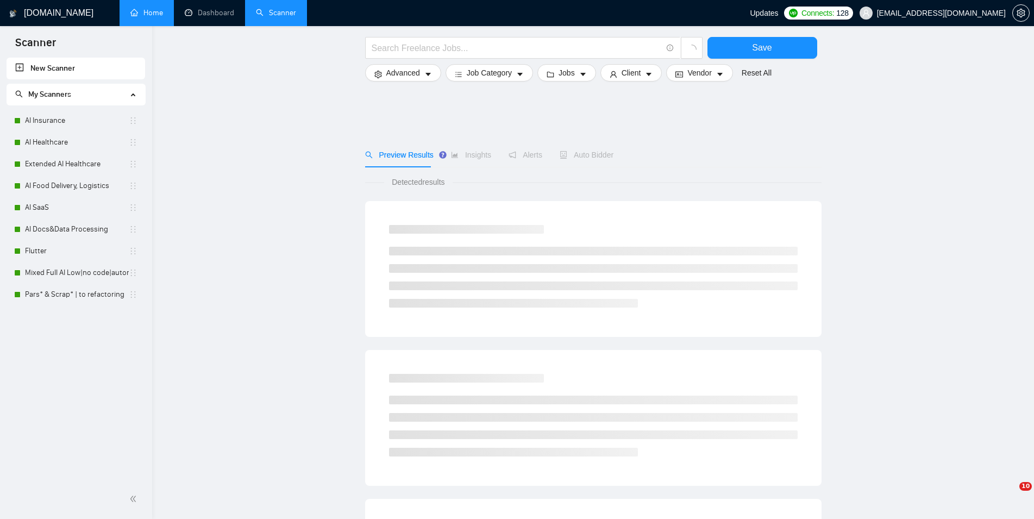
click at [81, 119] on link "AI Insurance" at bounding box center [77, 121] width 104 height 22
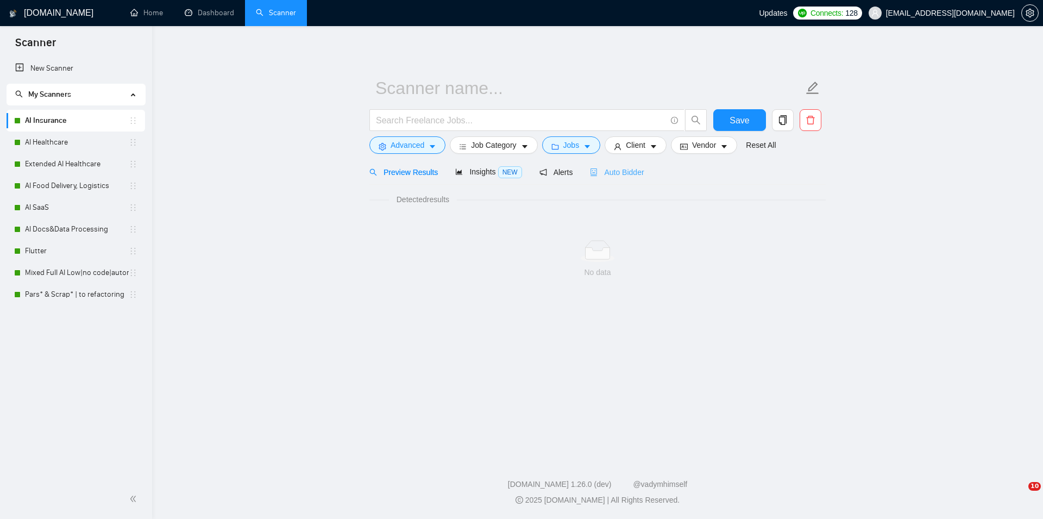
click at [625, 171] on span "Auto Bidder" at bounding box center [617, 172] width 54 height 9
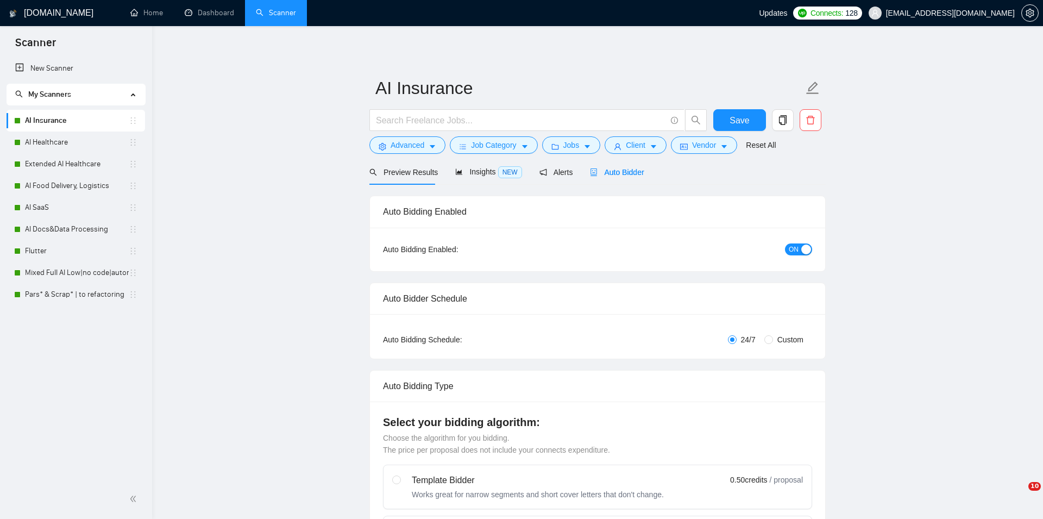
click at [789, 249] on span "ON" at bounding box center [794, 249] width 10 height 12
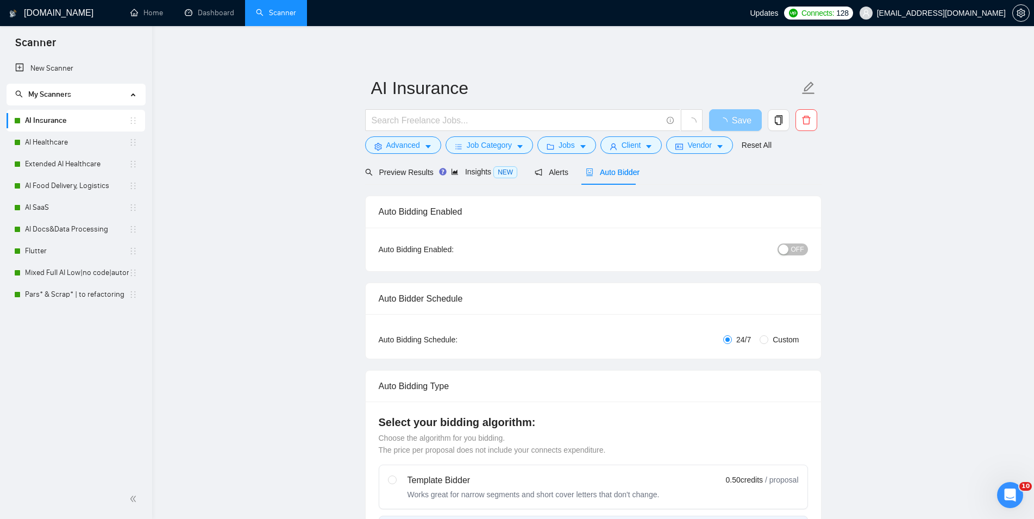
click at [736, 116] on span "Save" at bounding box center [742, 121] width 20 height 14
click at [52, 136] on link "AI Healthcare" at bounding box center [77, 142] width 104 height 22
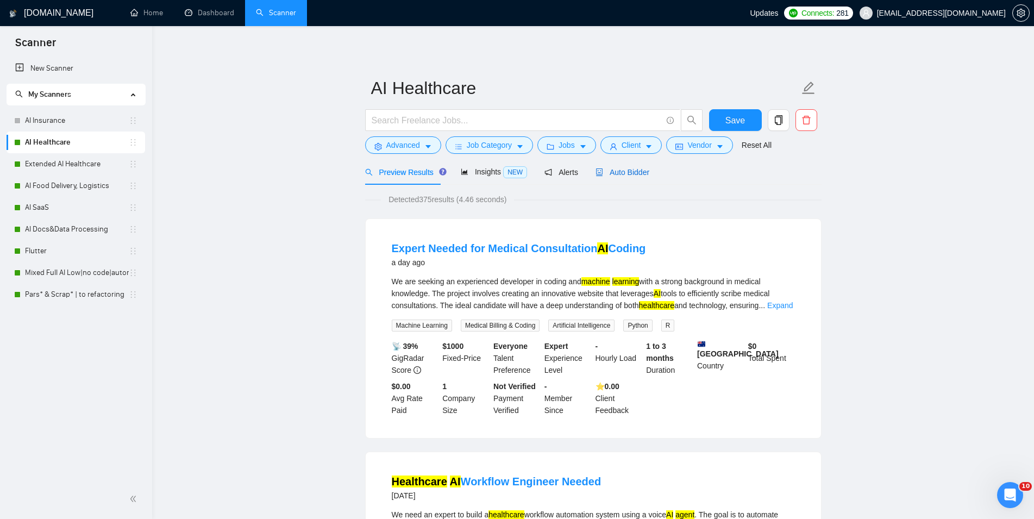
click at [630, 175] on span "Auto Bidder" at bounding box center [622, 172] width 54 height 9
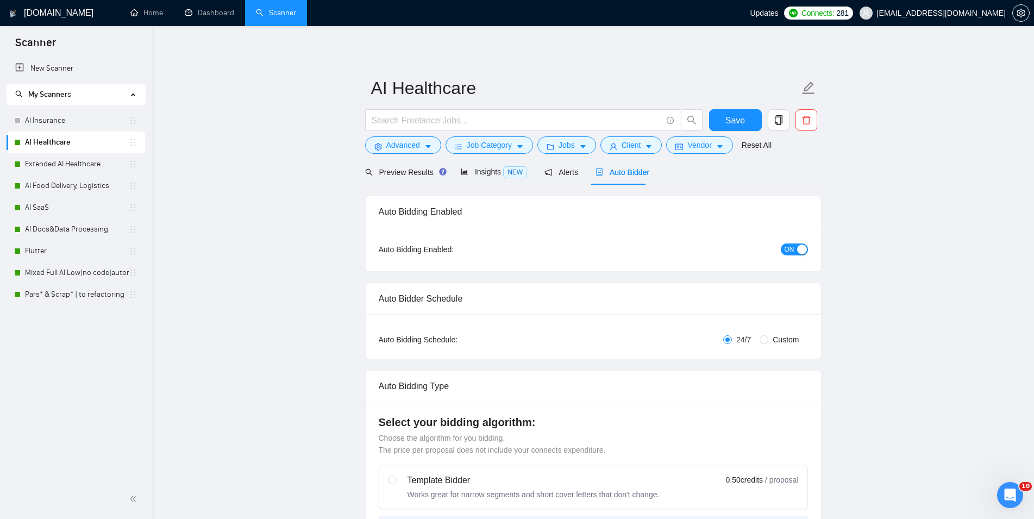
checkbox input "true"
click at [783, 249] on button "ON" at bounding box center [794, 249] width 27 height 12
click at [724, 120] on button "Save" at bounding box center [735, 120] width 53 height 22
click at [41, 156] on link "Extended AI Healthcare" at bounding box center [77, 164] width 104 height 22
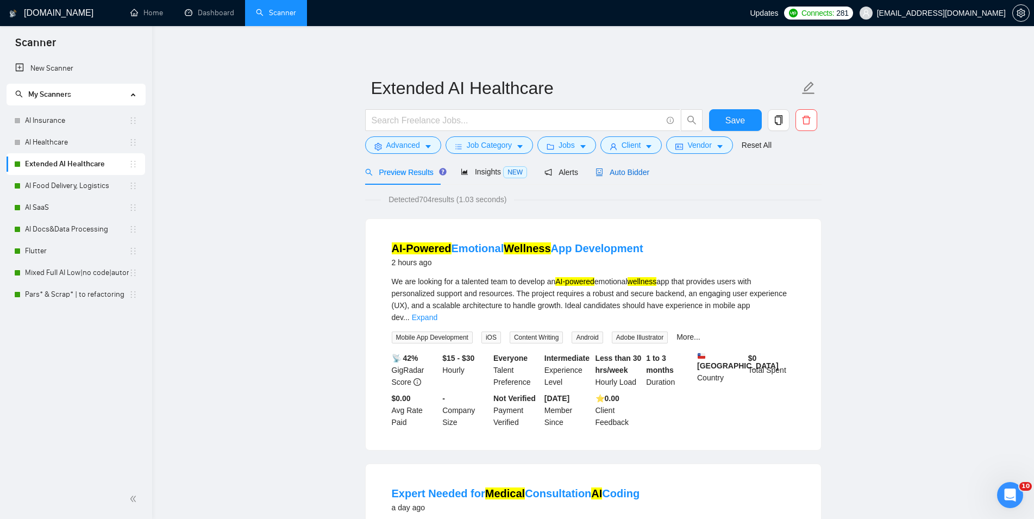
click at [622, 168] on span "Auto Bidder" at bounding box center [622, 172] width 54 height 9
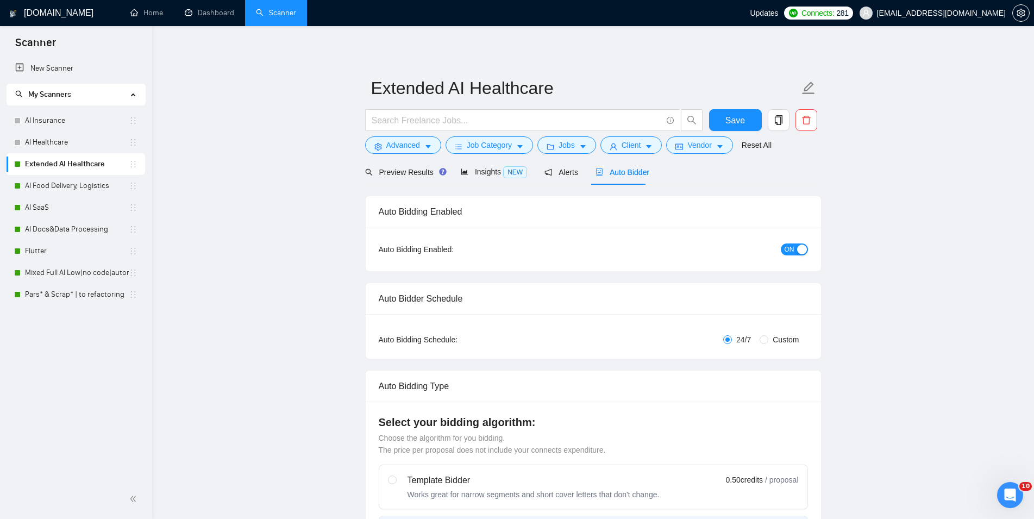
click at [792, 248] on span "ON" at bounding box center [790, 249] width 10 height 12
checkbox input "true"
click at [743, 118] on span "Save" at bounding box center [735, 121] width 20 height 14
click at [61, 193] on link "AI Food Delivery, Logistics" at bounding box center [77, 186] width 104 height 22
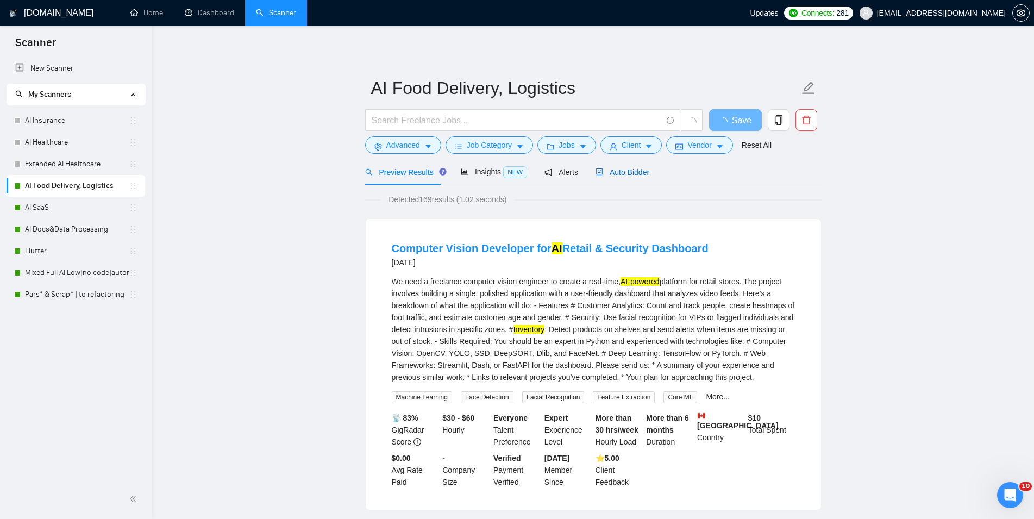
click at [612, 172] on span "Auto Bidder" at bounding box center [622, 172] width 54 height 9
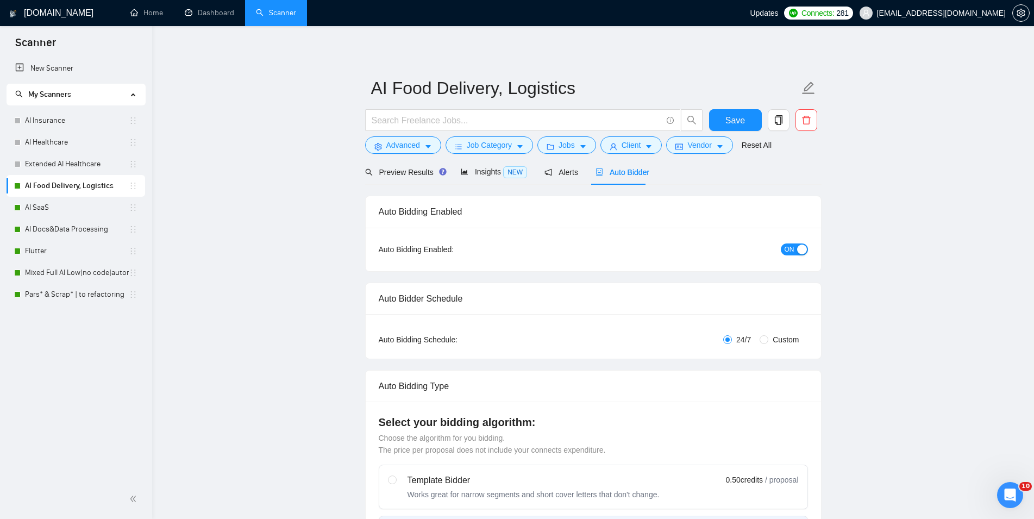
checkbox input "true"
click at [796, 255] on button "ON" at bounding box center [794, 249] width 27 height 12
click at [726, 124] on button "Save" at bounding box center [735, 120] width 53 height 22
click at [46, 211] on link "AI SaaS" at bounding box center [77, 208] width 104 height 22
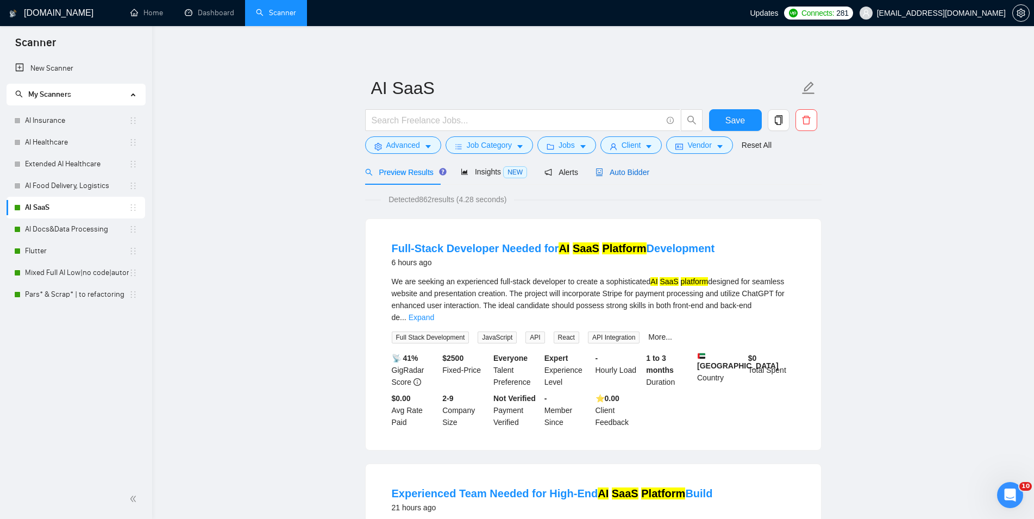
click at [618, 172] on span "Auto Bidder" at bounding box center [622, 172] width 54 height 9
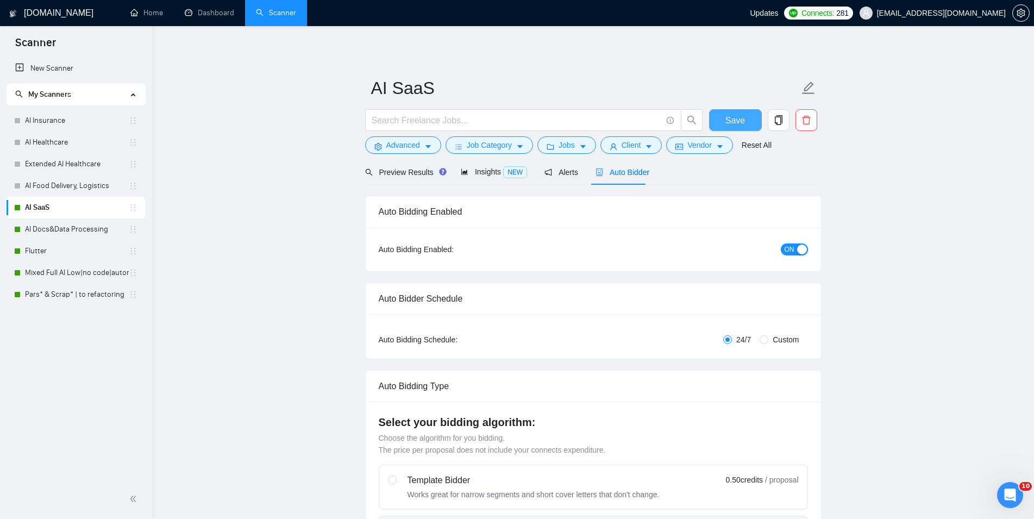
click at [791, 250] on span "ON" at bounding box center [790, 249] width 10 height 12
click at [725, 123] on button "Save" at bounding box center [735, 120] width 53 height 22
click at [43, 230] on link "AI Docs&Data Processing" at bounding box center [77, 229] width 104 height 22
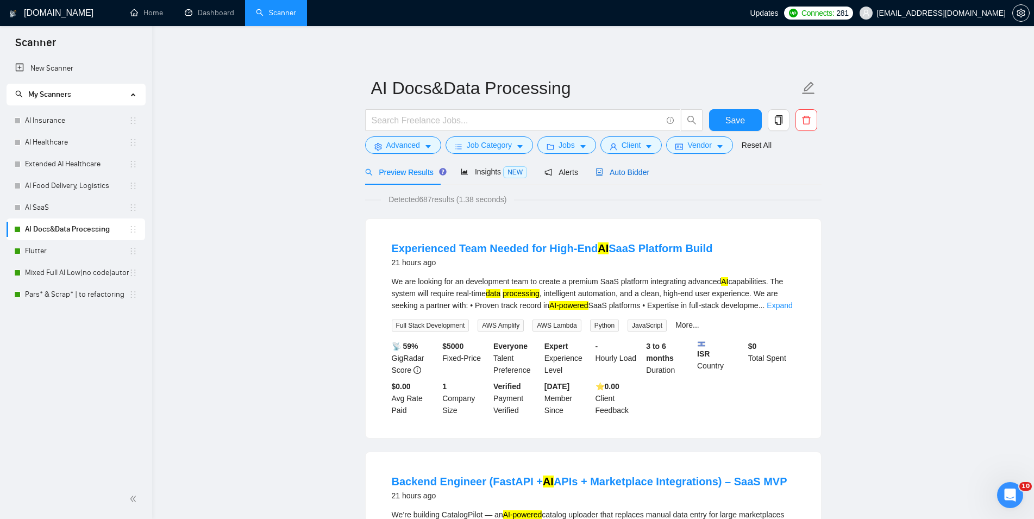
click at [629, 171] on span "Auto Bidder" at bounding box center [622, 172] width 54 height 9
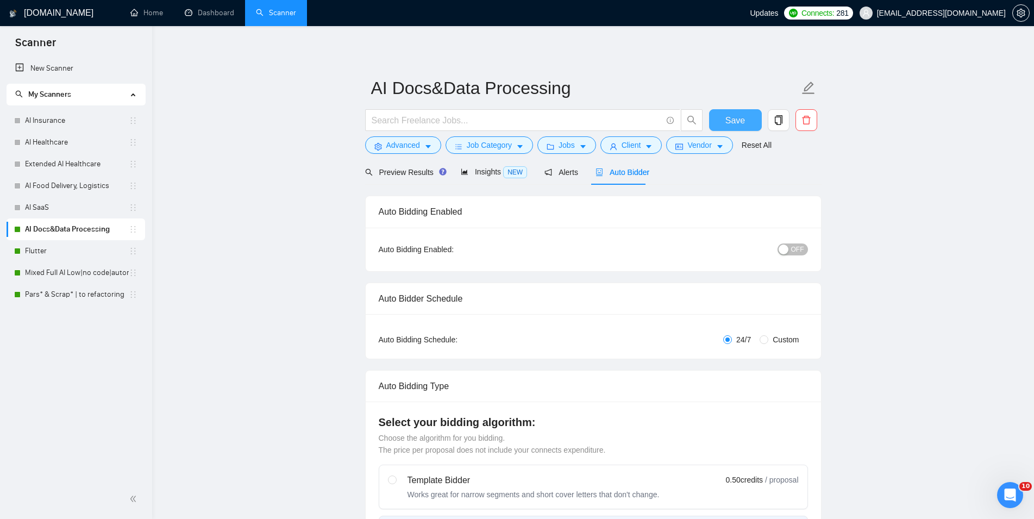
click at [721, 126] on button "Save" at bounding box center [735, 120] width 53 height 22
click at [61, 255] on link "Flutter" at bounding box center [77, 251] width 104 height 22
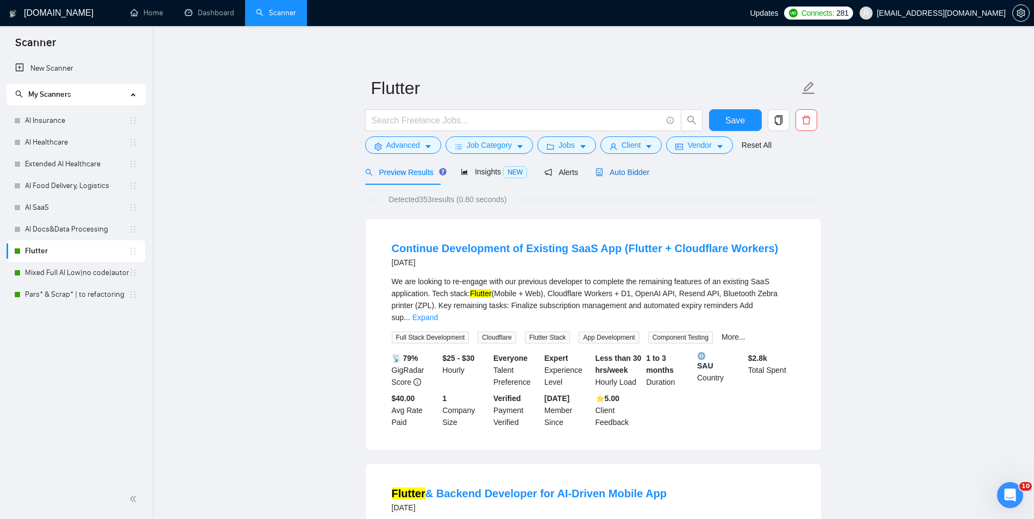
click at [624, 177] on span "Auto Bidder" at bounding box center [622, 172] width 54 height 9
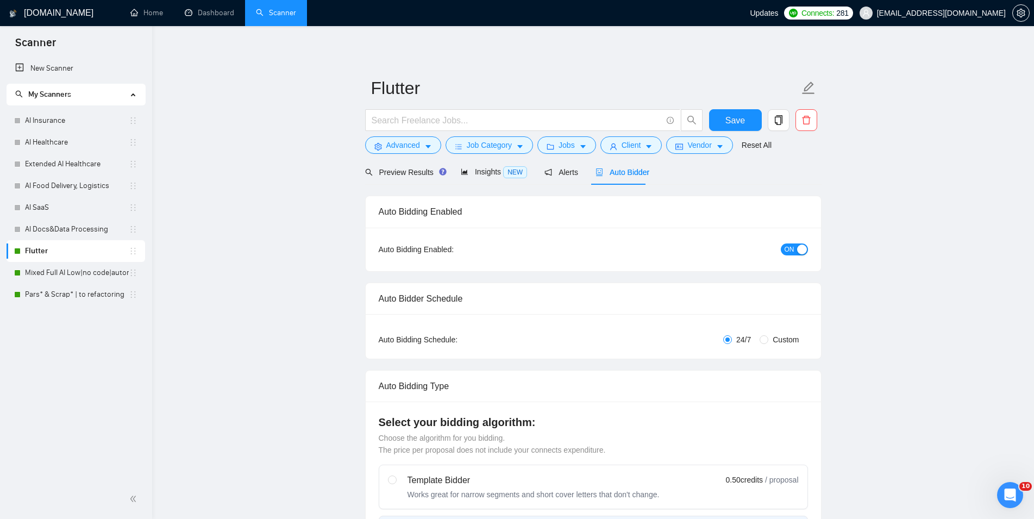
click at [790, 249] on span "ON" at bounding box center [790, 249] width 10 height 12
click at [743, 114] on span "Save" at bounding box center [735, 121] width 20 height 14
click at [66, 273] on link "Mixed Full AI Low|no code|automations" at bounding box center [77, 273] width 104 height 22
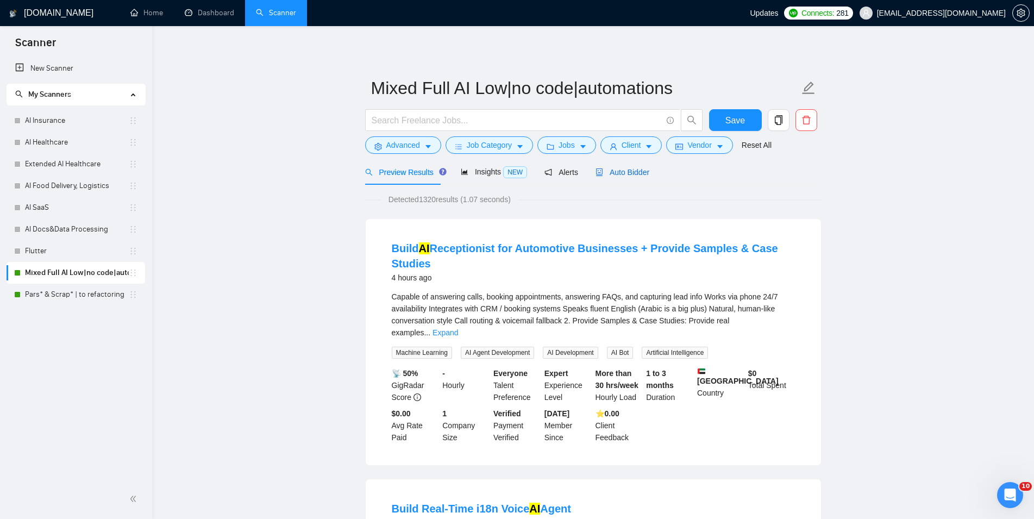
click at [640, 168] on span "Auto Bidder" at bounding box center [622, 172] width 54 height 9
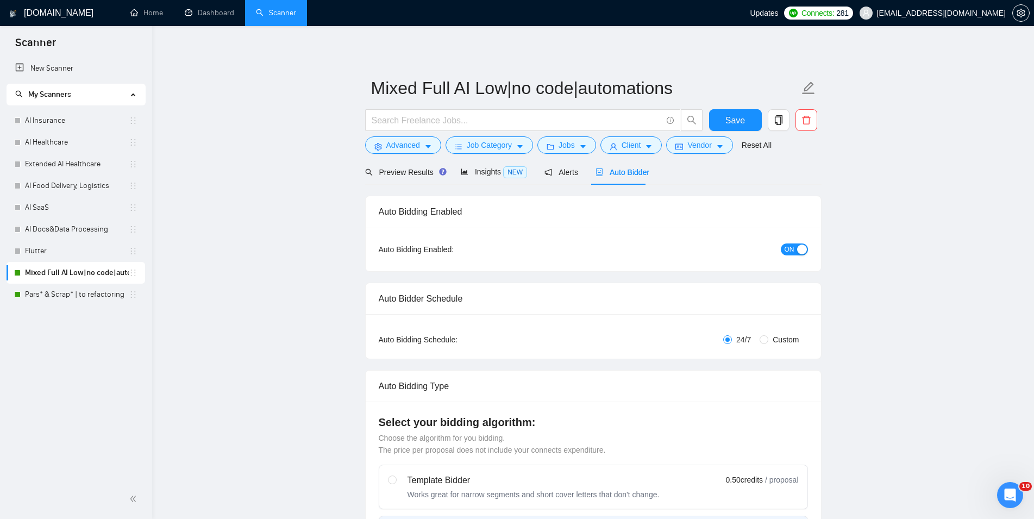
click at [796, 248] on button "ON" at bounding box center [794, 249] width 27 height 12
click at [742, 118] on span "Save" at bounding box center [735, 121] width 20 height 14
click at [33, 295] on link "Pars* & Scrap* | to refactoring" at bounding box center [77, 295] width 104 height 22
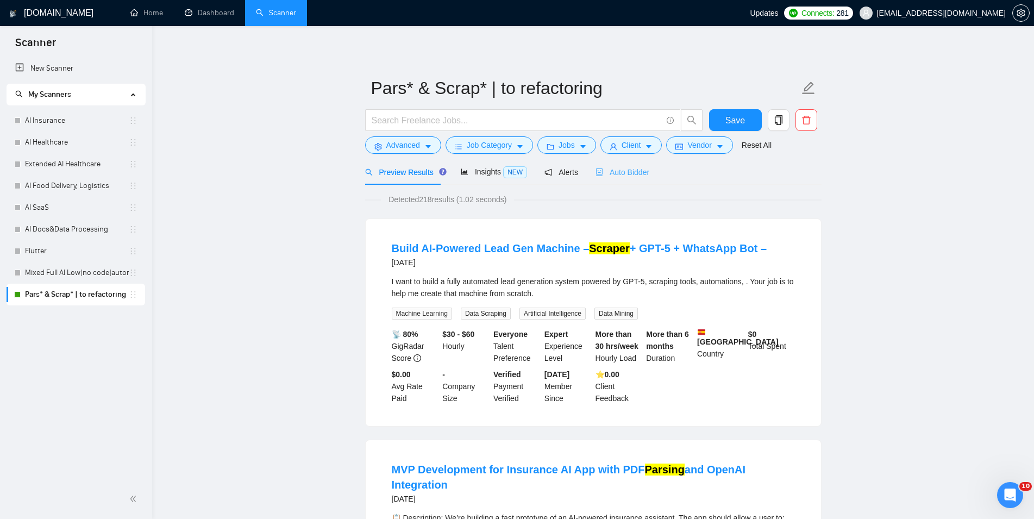
click at [613, 165] on div "Auto Bidder" at bounding box center [622, 172] width 54 height 26
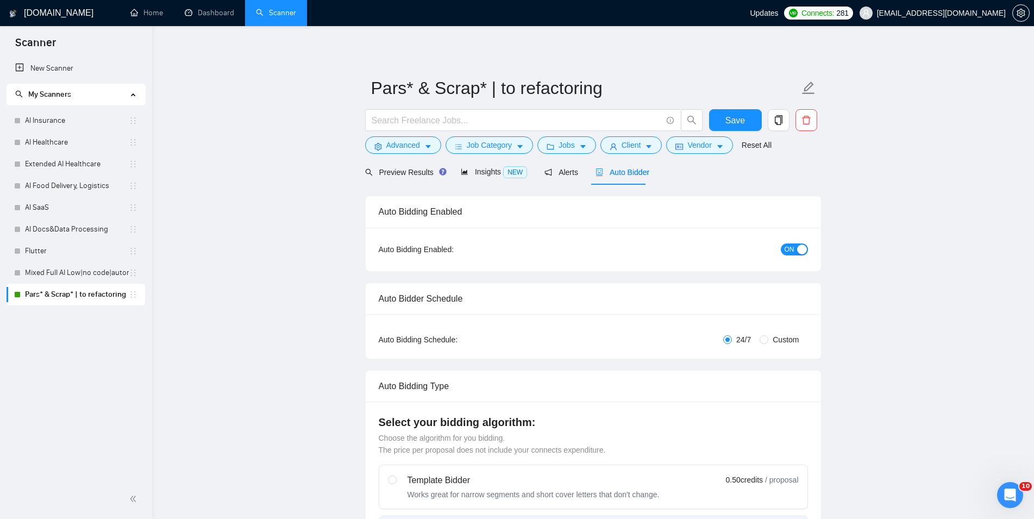
click at [788, 247] on span "ON" at bounding box center [790, 249] width 10 height 12
click at [724, 116] on button "Save" at bounding box center [735, 120] width 53 height 22
click at [212, 9] on link "Dashboard" at bounding box center [209, 12] width 49 height 9
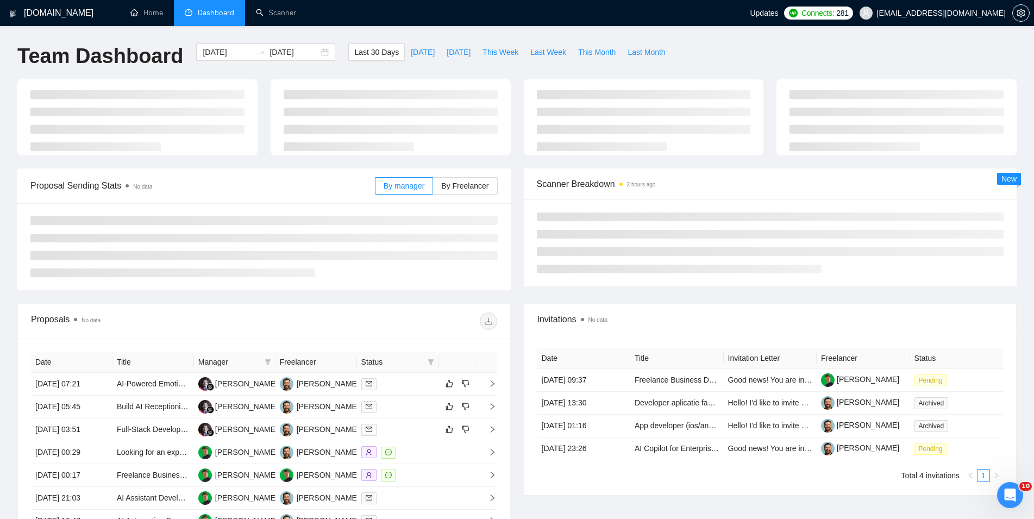
type input "[DATE]"
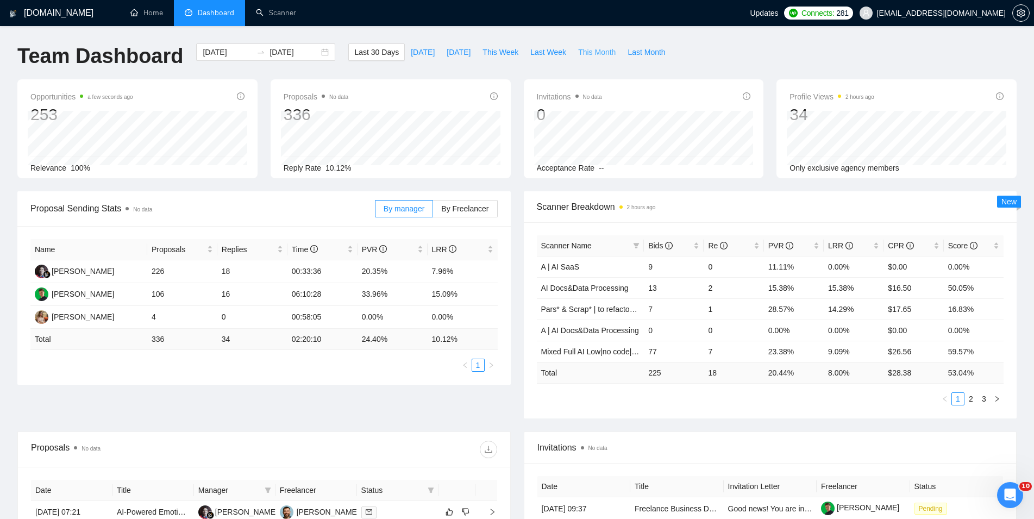
click at [599, 49] on span "This Month" at bounding box center [596, 52] width 37 height 12
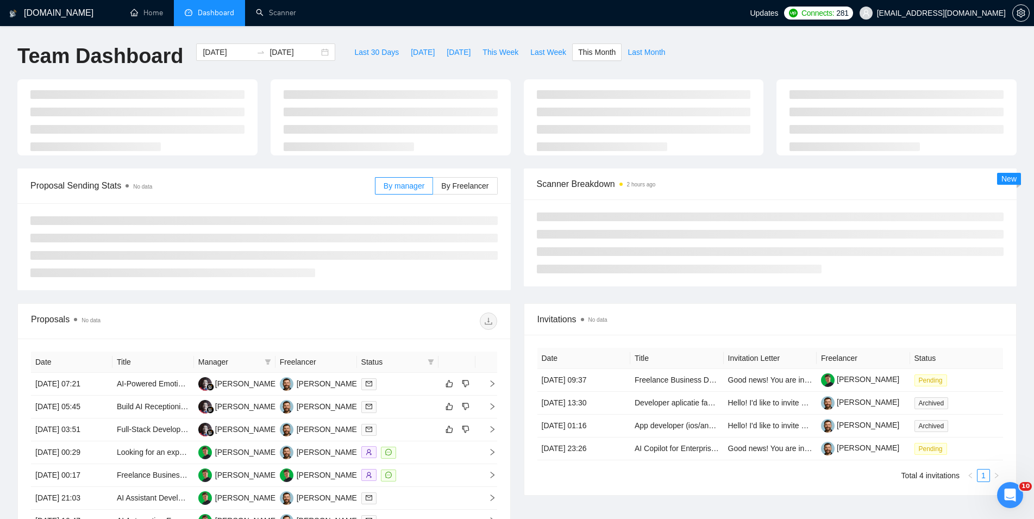
type input "[DATE]"
